Goal: Navigation & Orientation: Find specific page/section

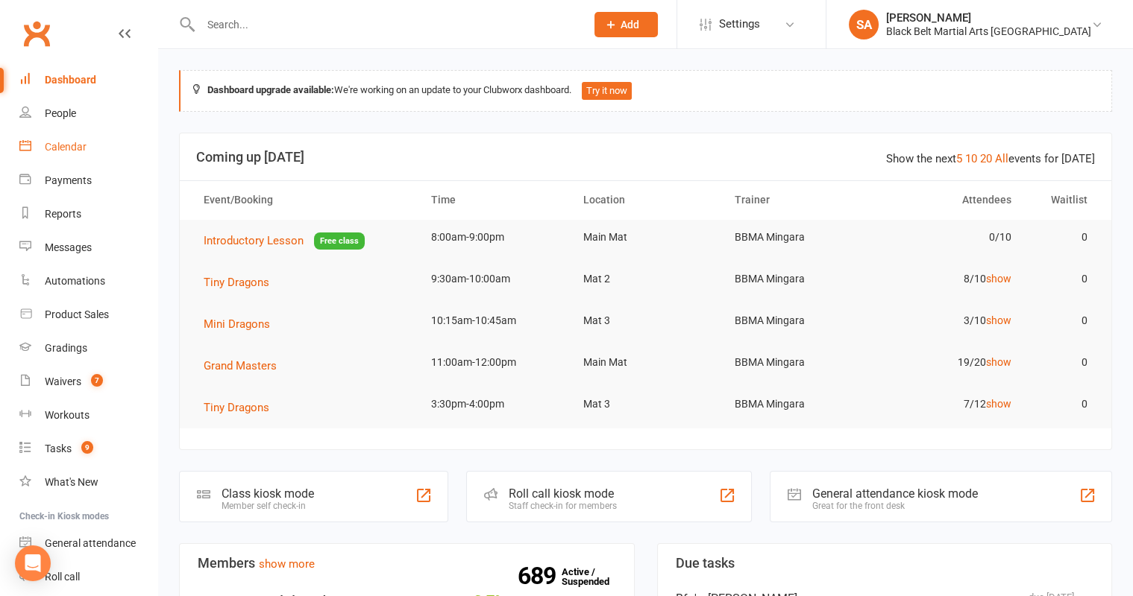
click at [61, 153] on link "Calendar" at bounding box center [88, 147] width 138 height 34
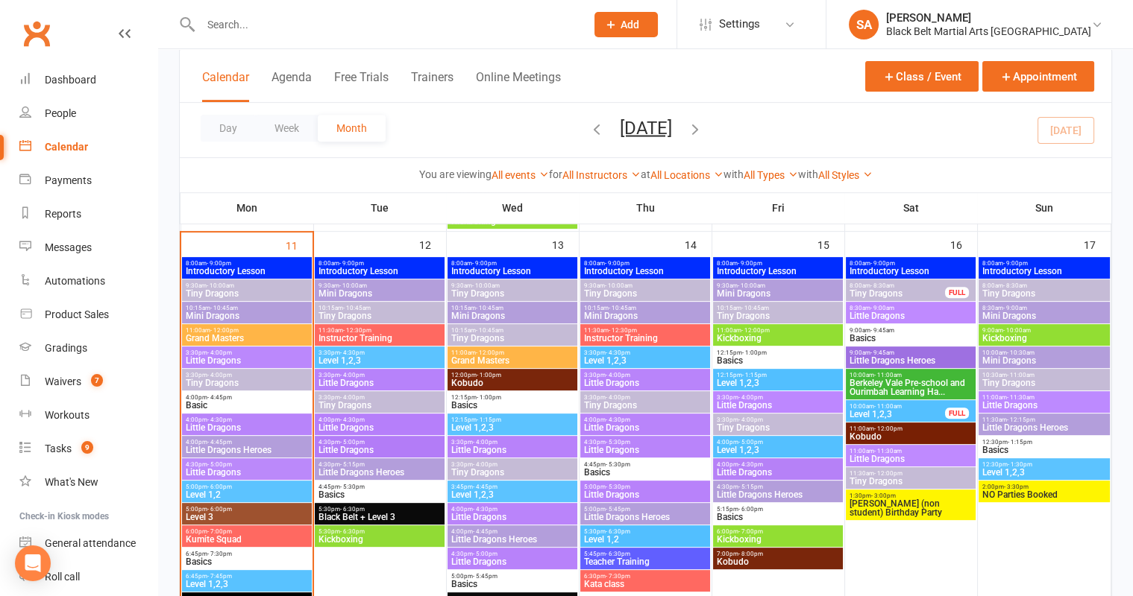
scroll to position [1145, 0]
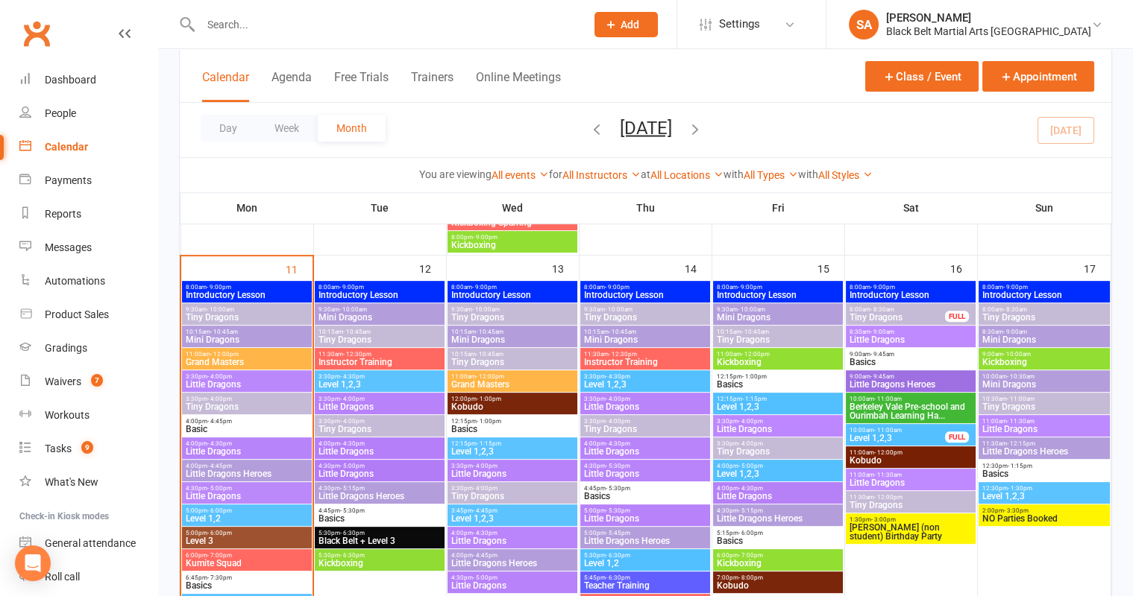
click at [285, 294] on span "Introductory Lesson" at bounding box center [246, 295] width 123 height 9
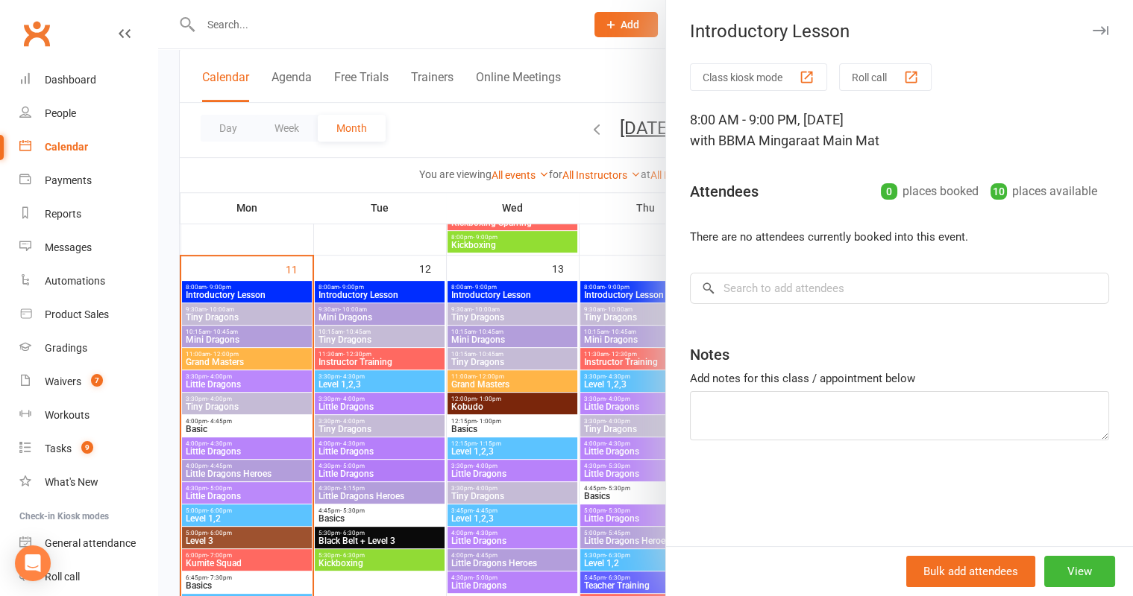
click at [282, 357] on div at bounding box center [645, 298] width 975 height 596
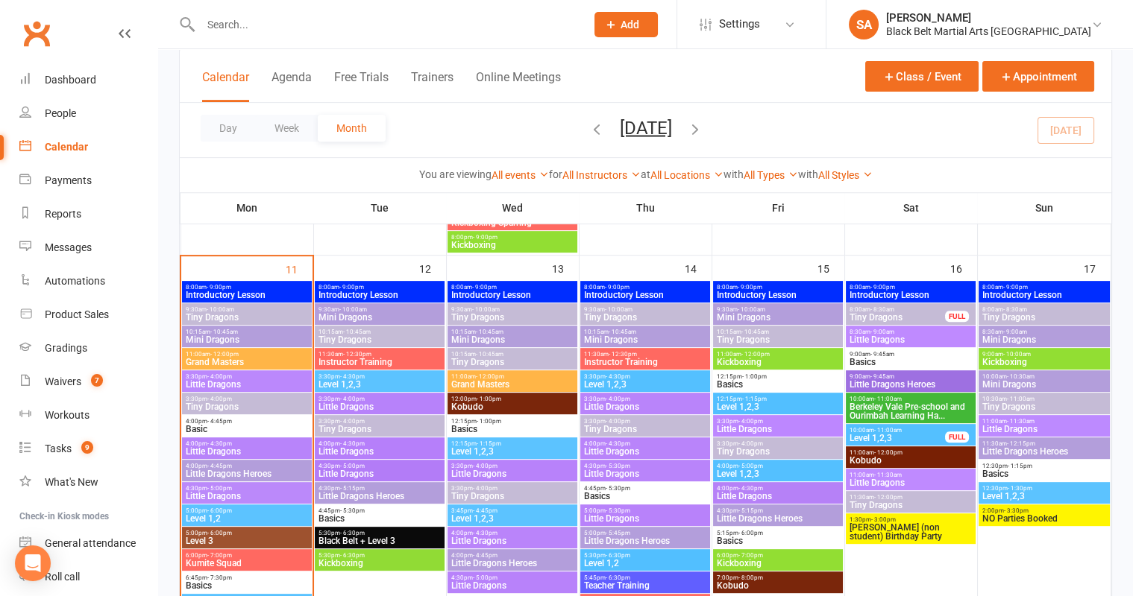
click at [272, 318] on span "Tiny Dragons" at bounding box center [246, 317] width 123 height 9
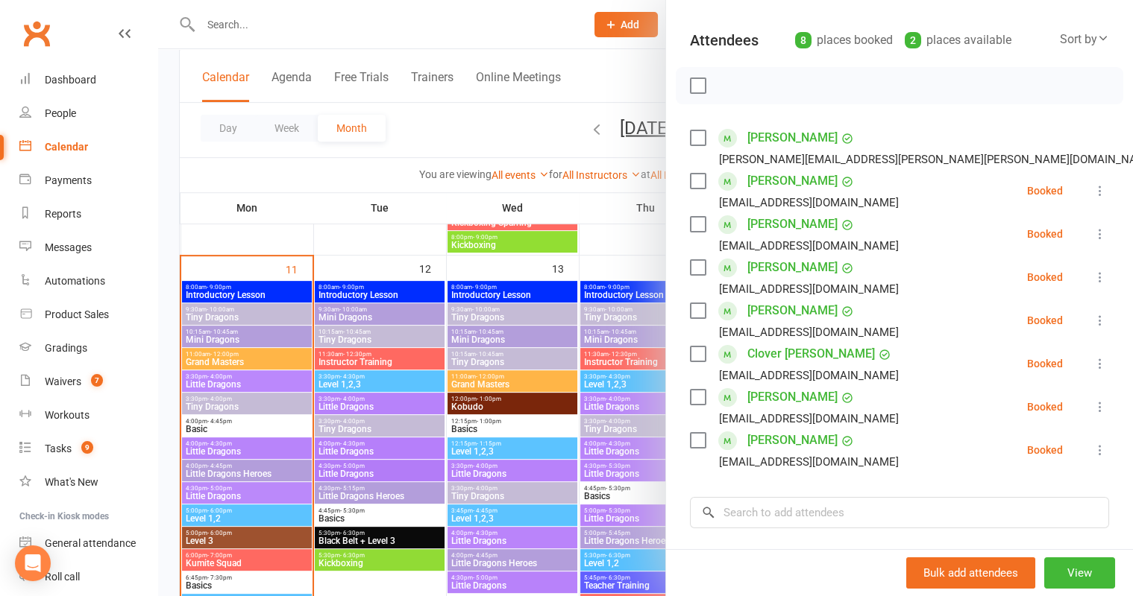
scroll to position [131, 0]
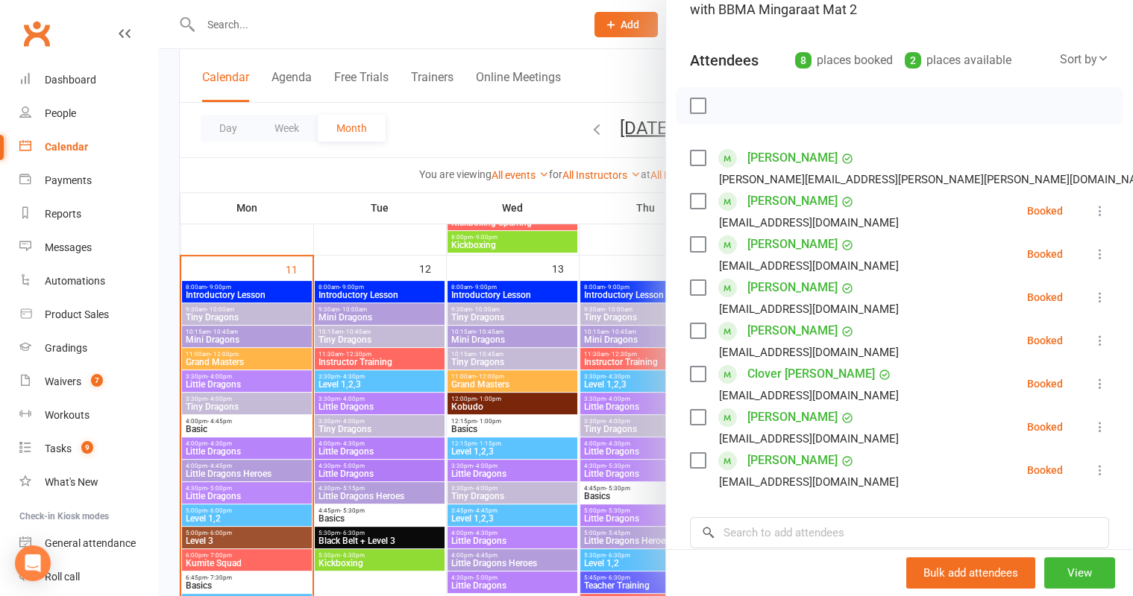
click at [242, 342] on div at bounding box center [645, 298] width 975 height 596
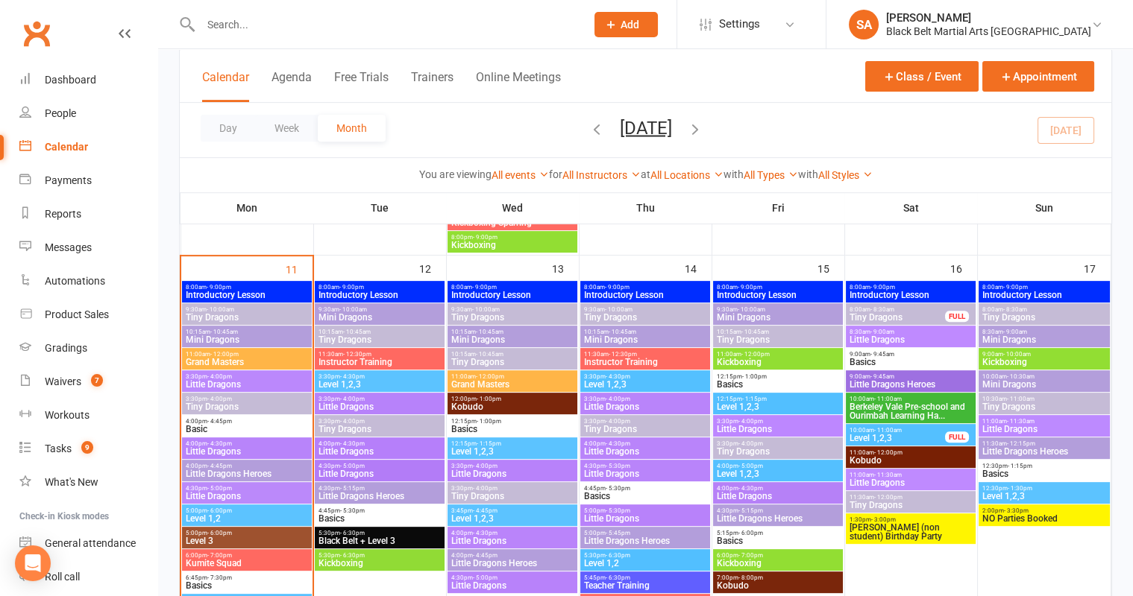
click at [242, 337] on span "Mini Dragons" at bounding box center [246, 340] width 123 height 9
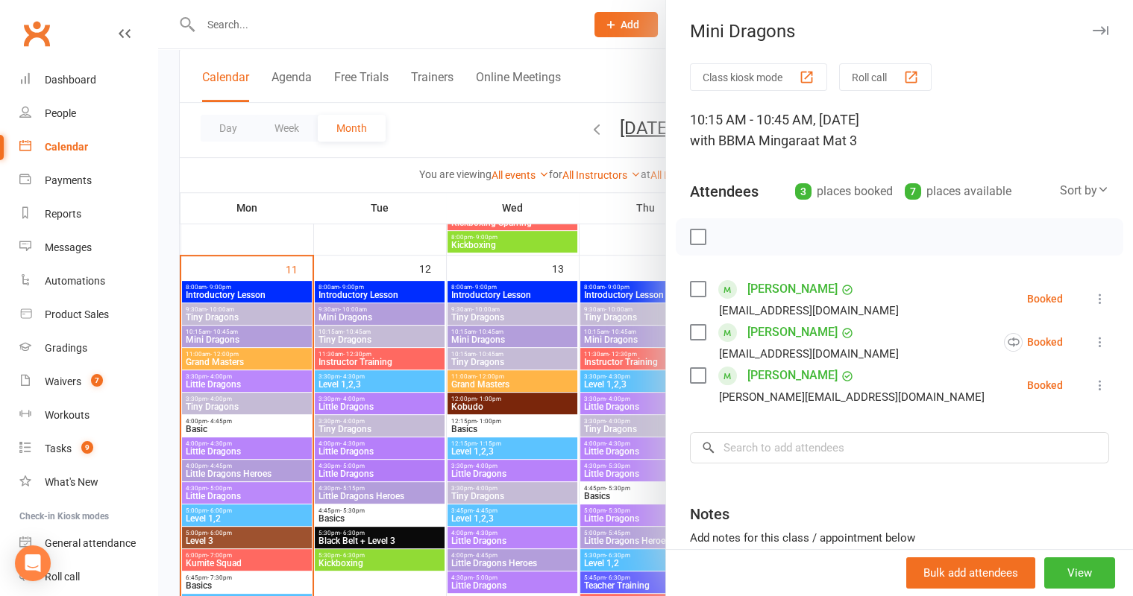
click at [441, 407] on div at bounding box center [645, 298] width 975 height 596
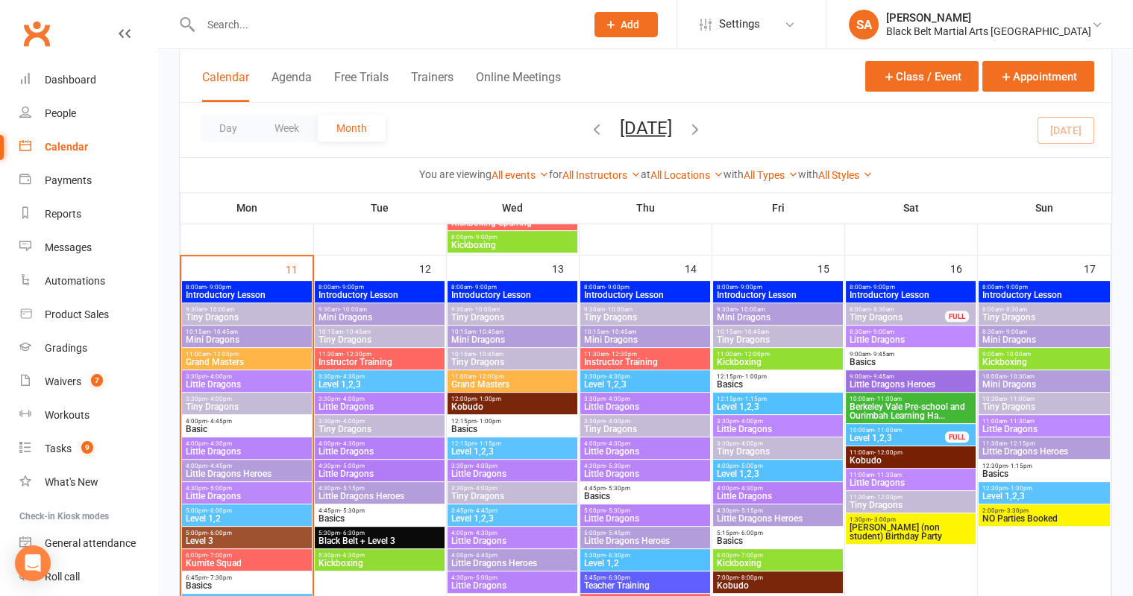
click at [211, 406] on span "Tiny Dragons" at bounding box center [246, 407] width 123 height 9
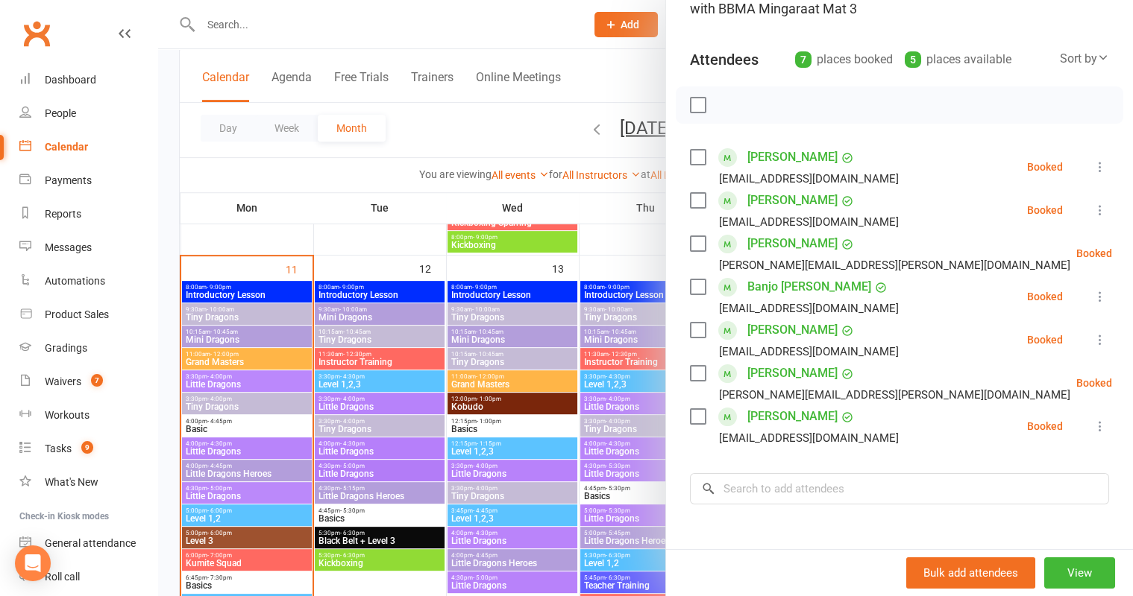
scroll to position [130, 0]
click at [355, 412] on div at bounding box center [645, 298] width 975 height 596
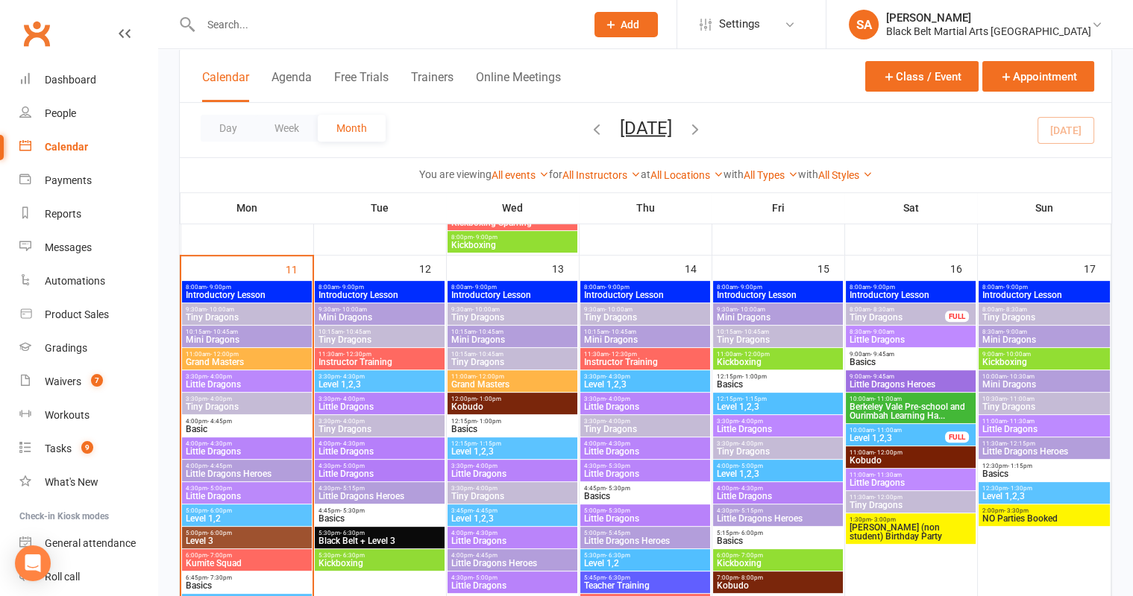
click at [234, 452] on span "Little Dragons" at bounding box center [246, 451] width 123 height 9
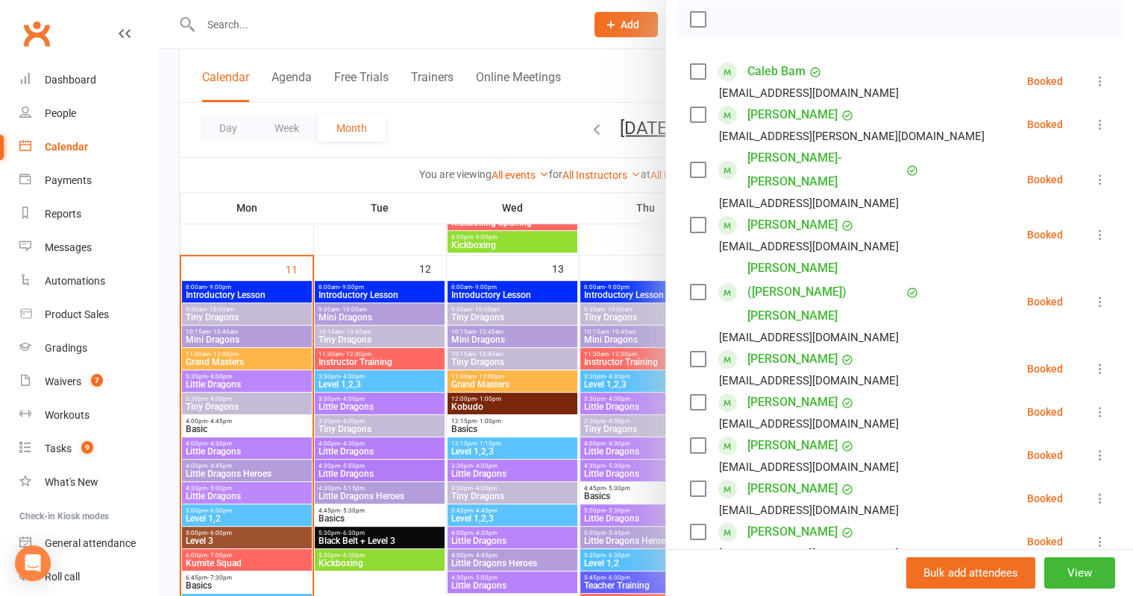
scroll to position [221, 0]
